Goal: Transaction & Acquisition: Purchase product/service

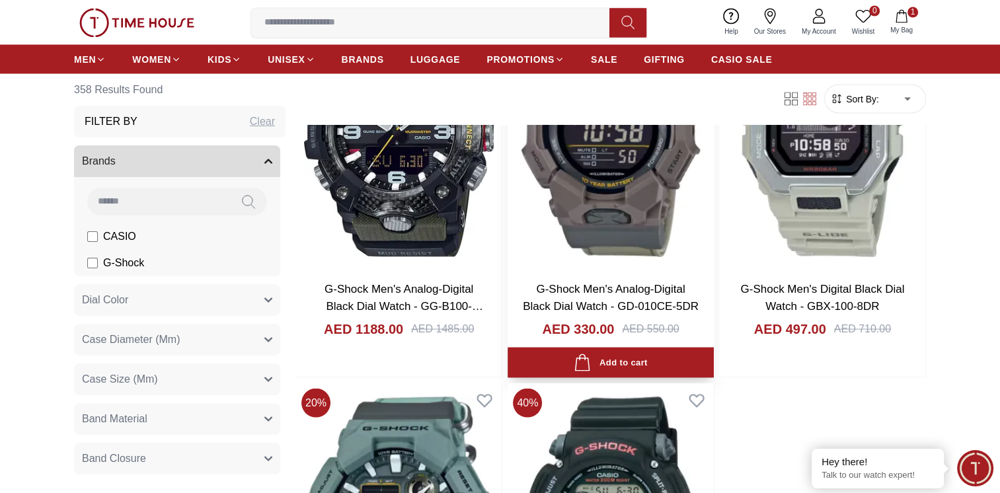
scroll to position [2247, 0]
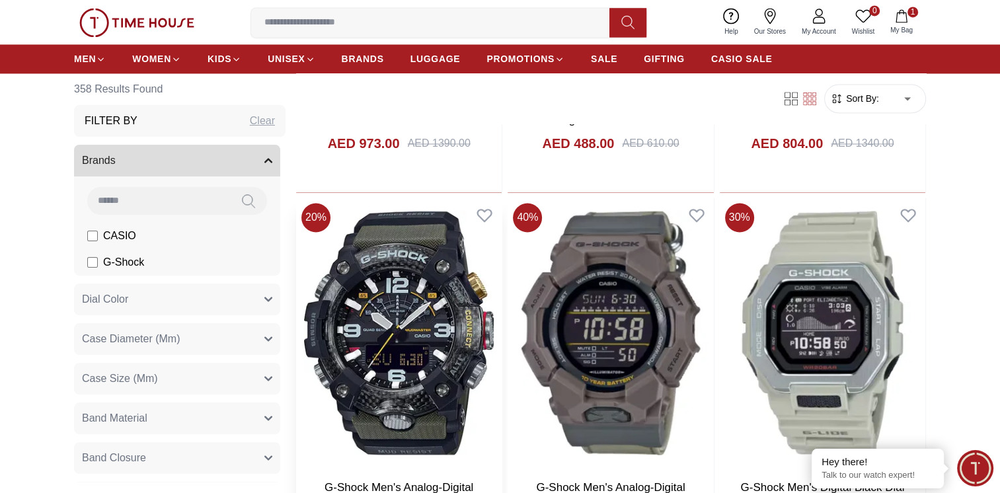
click at [435, 319] on img at bounding box center [399, 333] width 206 height 271
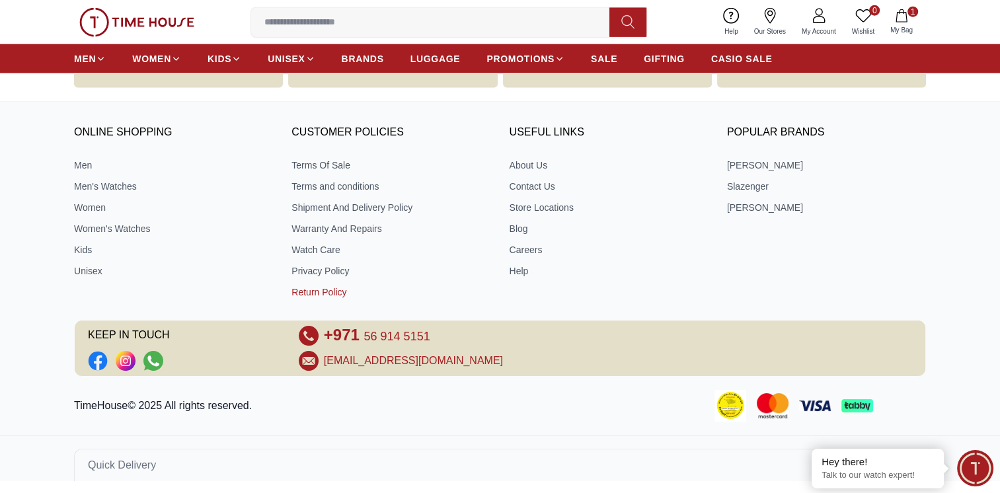
scroll to position [3253, 0]
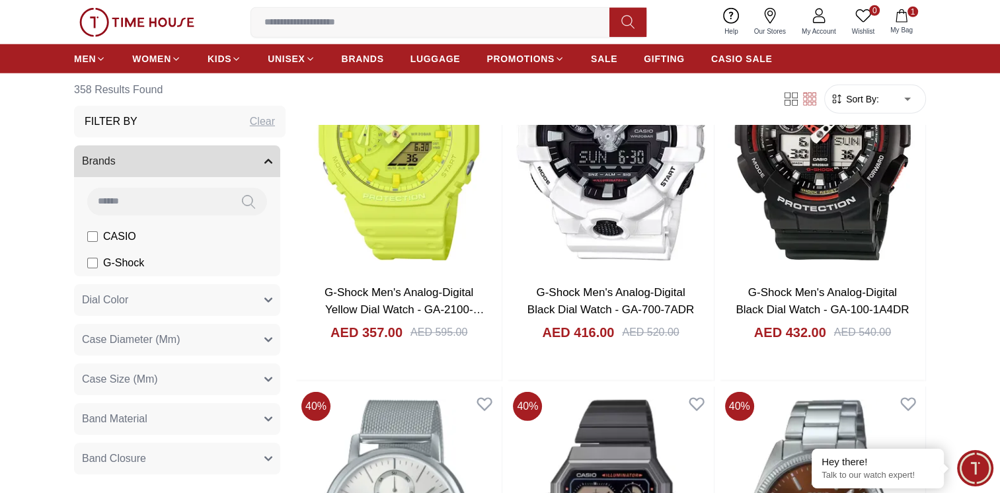
scroll to position [3451, 0]
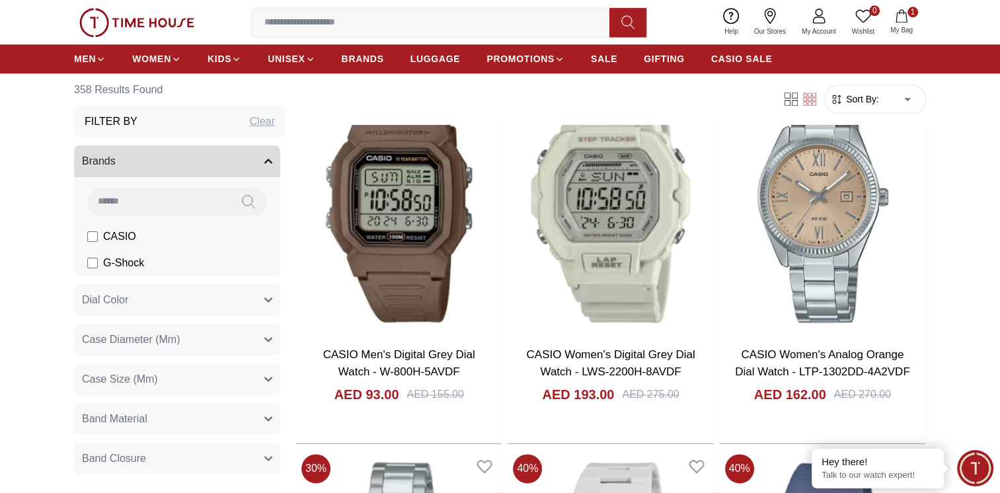
scroll to position [6624, 0]
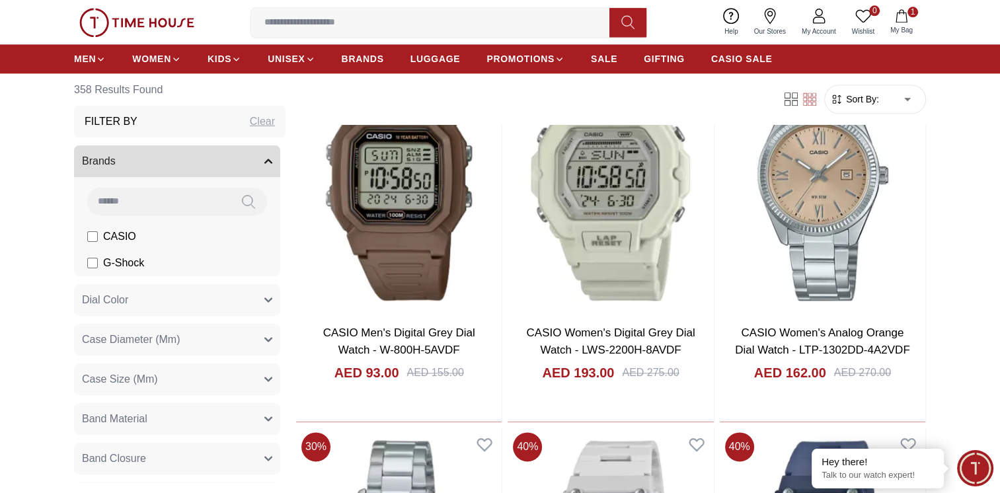
click at [906, 22] on button "1 My Bag" at bounding box center [901, 22] width 38 height 31
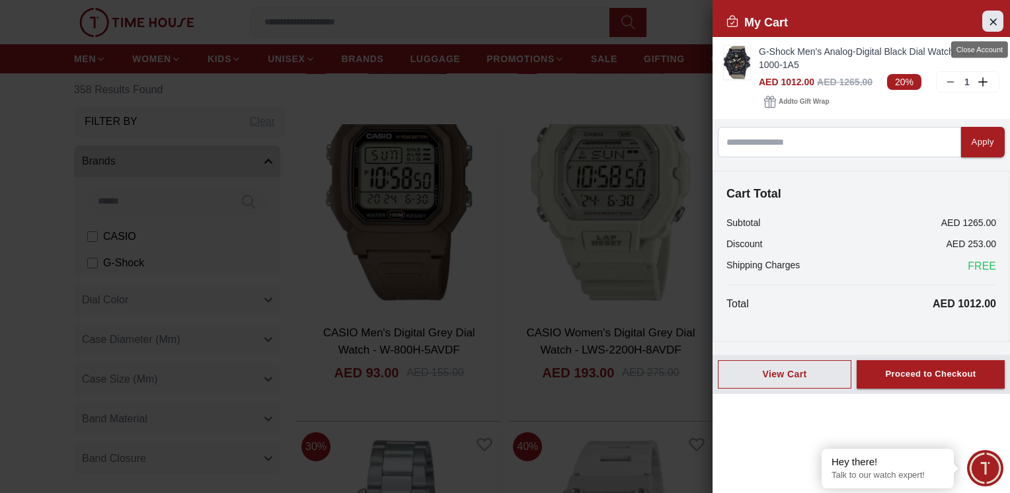
click at [992, 24] on icon "Close Account" at bounding box center [993, 21] width 11 height 17
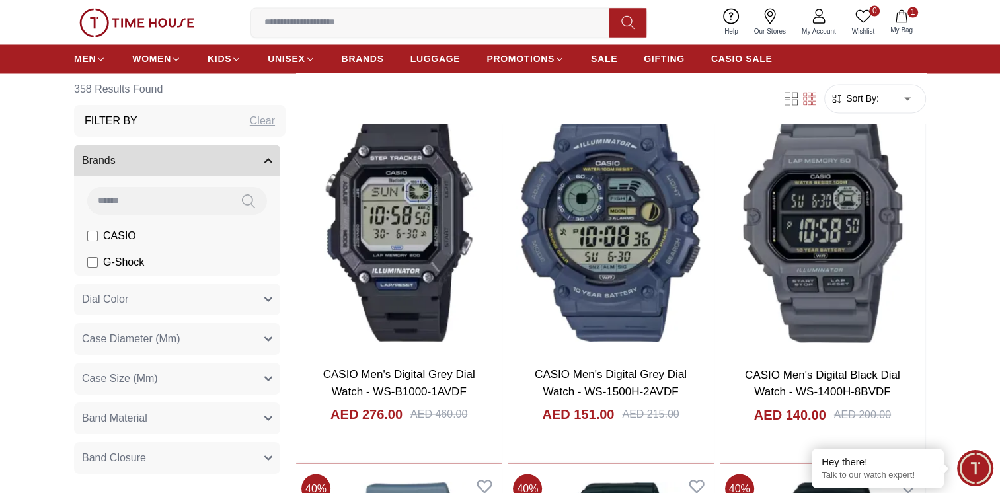
scroll to position [7351, 0]
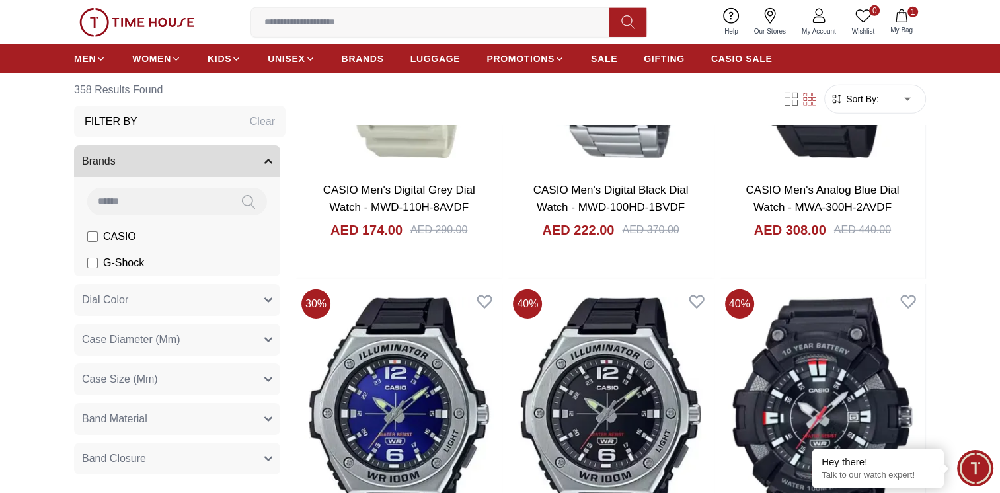
scroll to position [9202, 0]
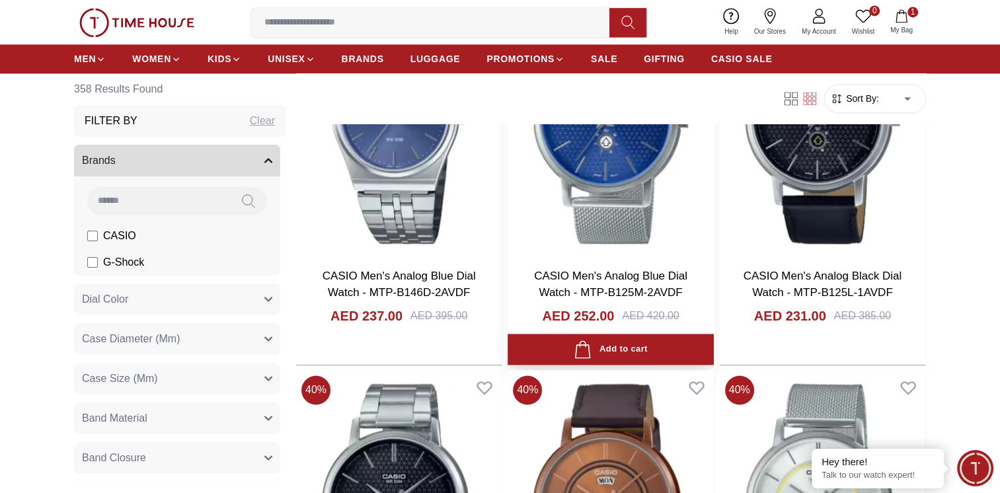
scroll to position [12177, 0]
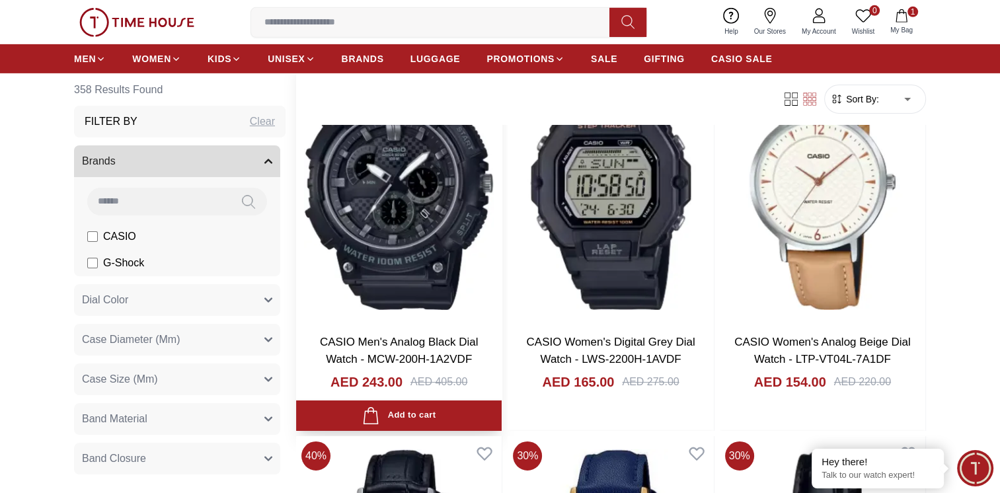
scroll to position [14226, 0]
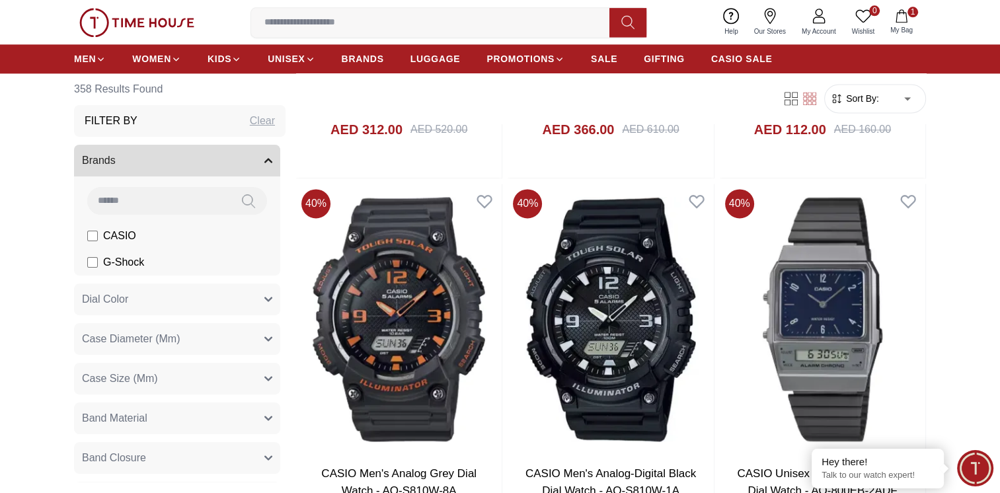
scroll to position [16870, 0]
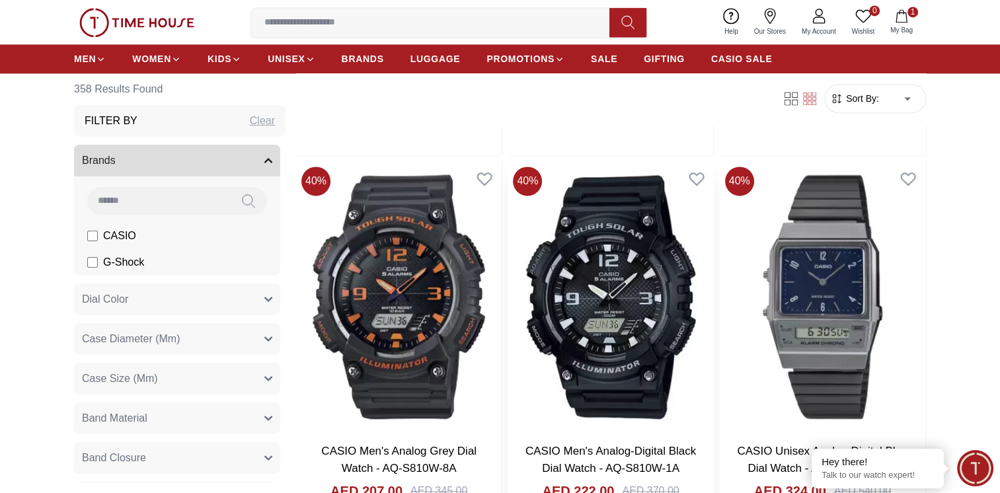
click at [566, 274] on img at bounding box center [611, 296] width 206 height 271
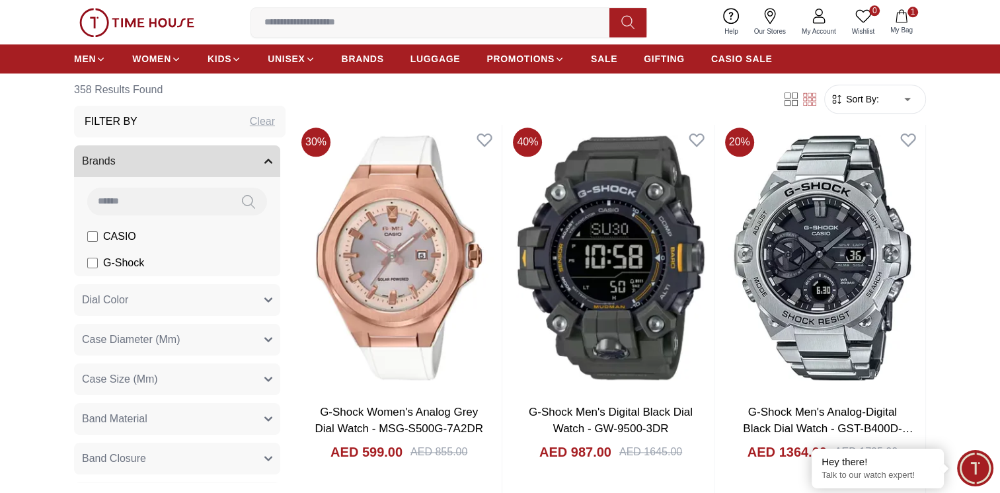
scroll to position [18611, 0]
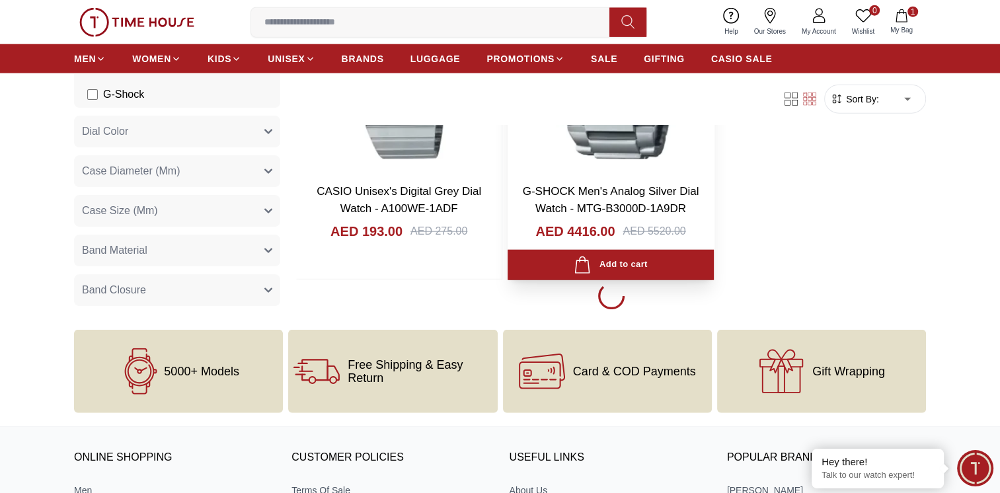
scroll to position [18083, 0]
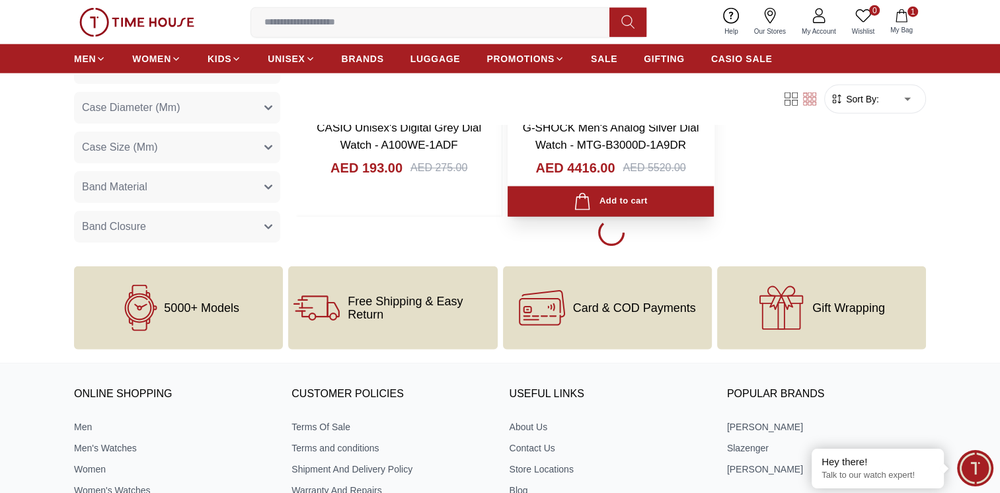
scroll to position [18347, 0]
